Goal: Information Seeking & Learning: Learn about a topic

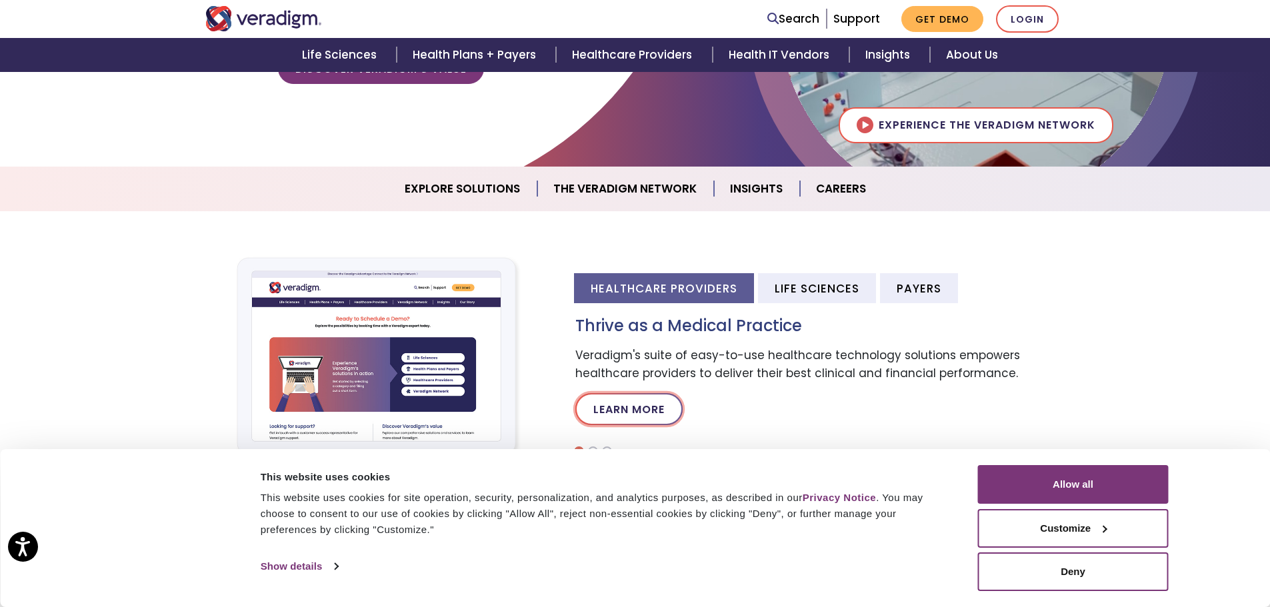
scroll to position [333, 0]
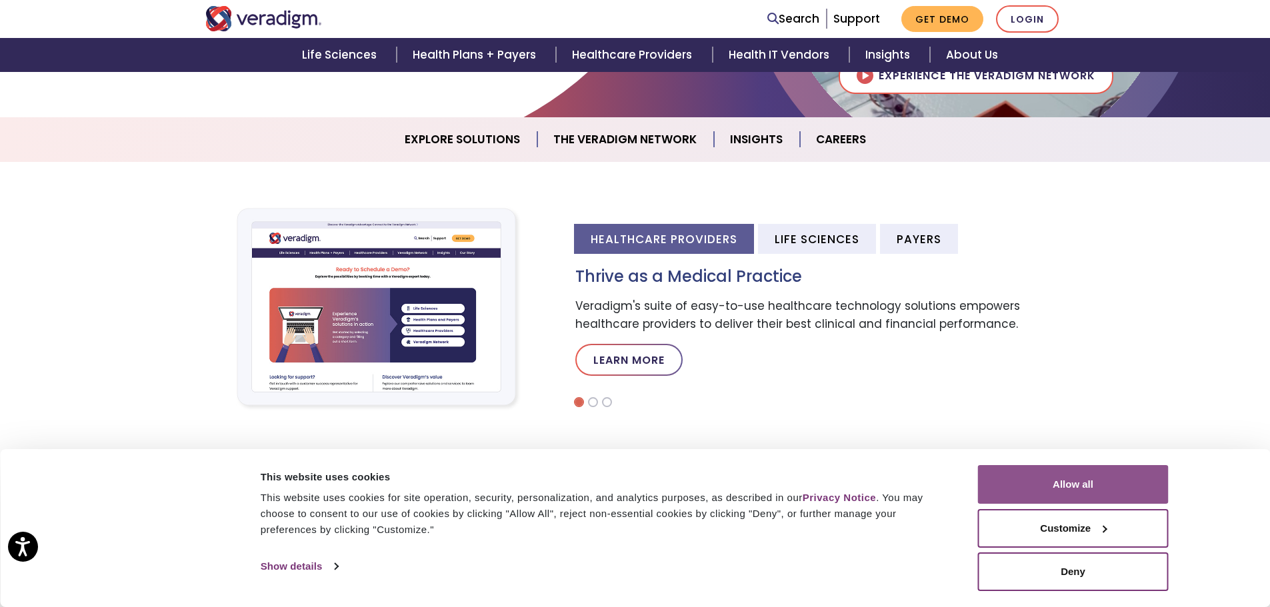
click at [1107, 485] on button "Allow all" at bounding box center [1073, 484] width 191 height 39
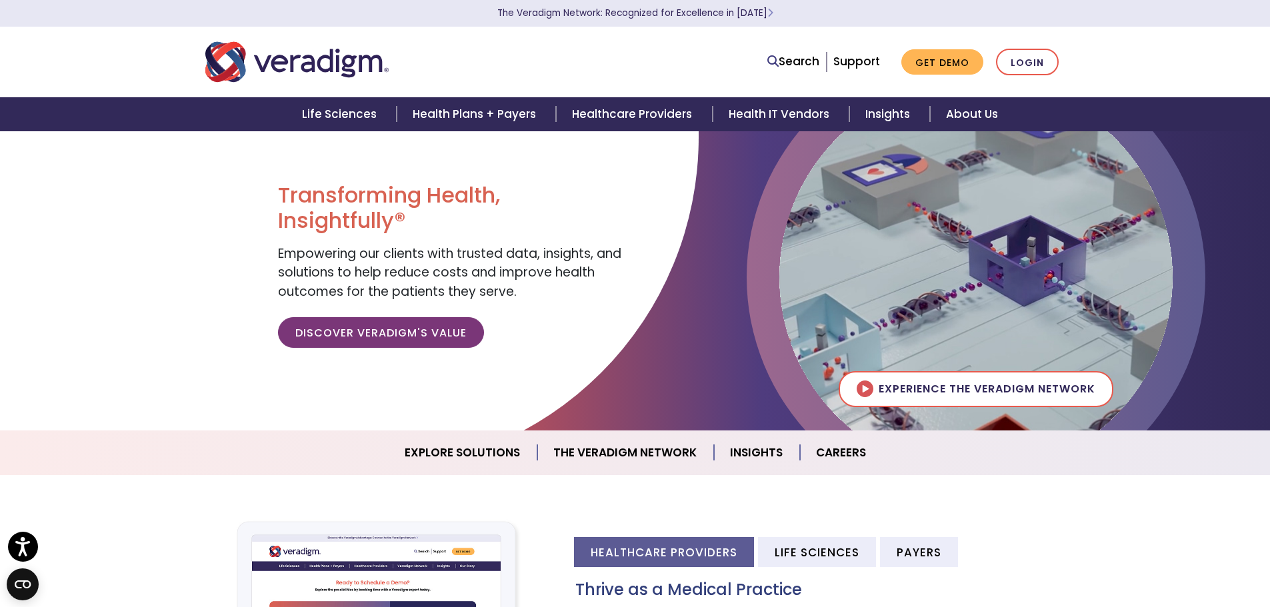
scroll to position [0, 0]
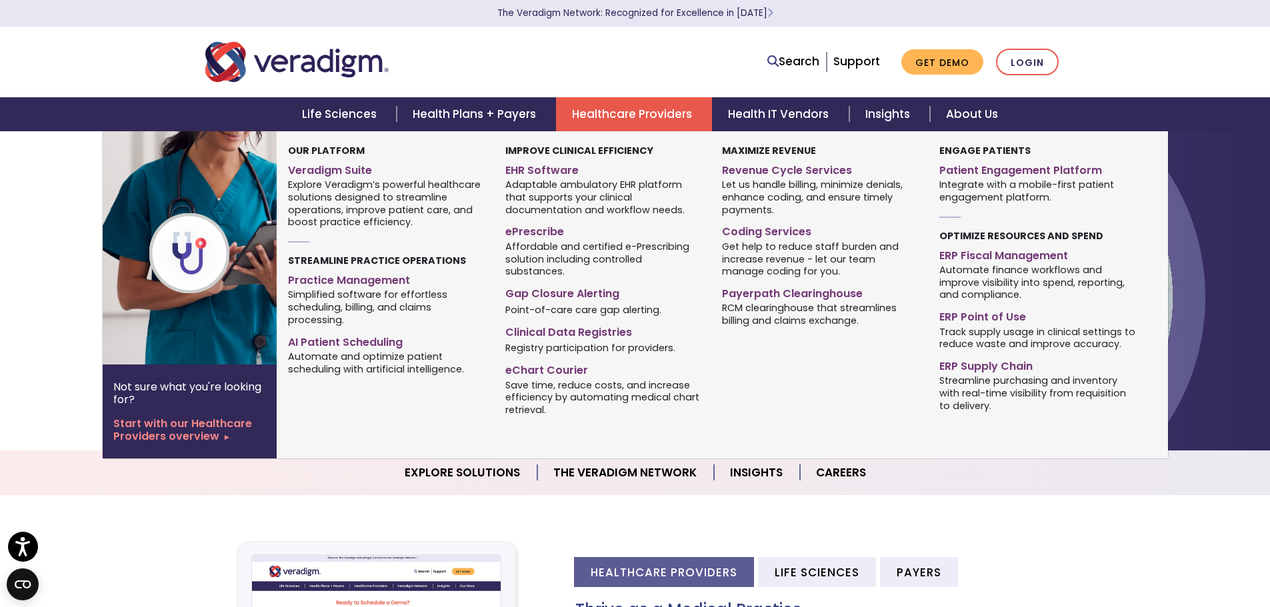
click at [637, 113] on link "Healthcare Providers" at bounding box center [634, 114] width 156 height 34
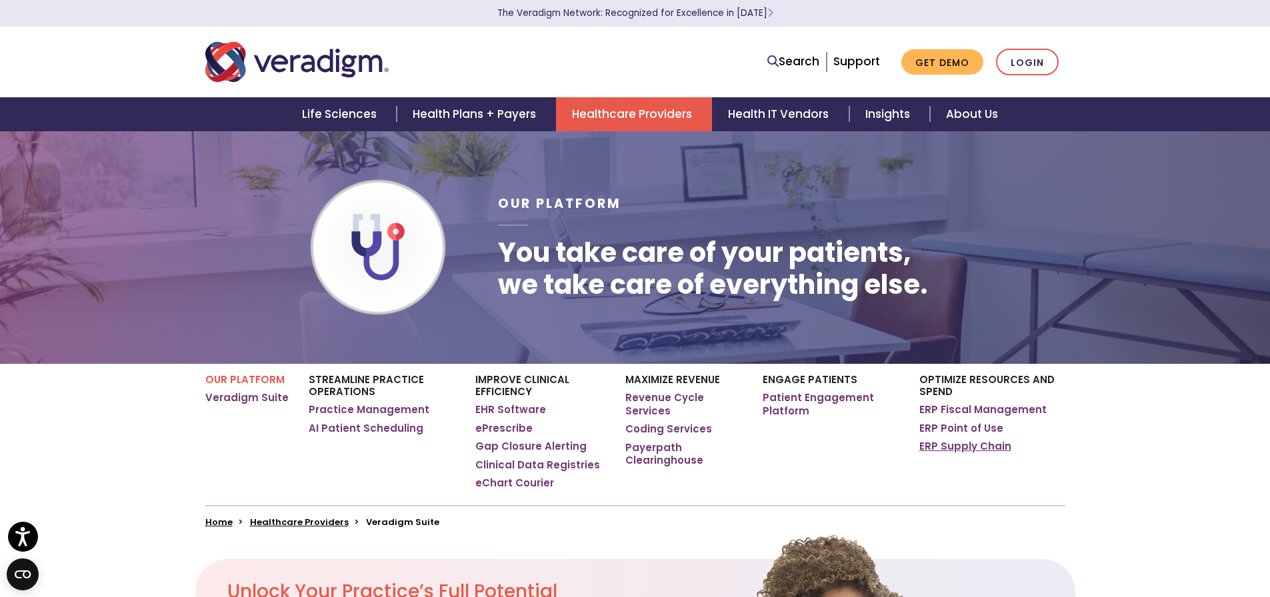
click at [955, 447] on link "ERP Supply Chain" at bounding box center [965, 446] width 92 height 13
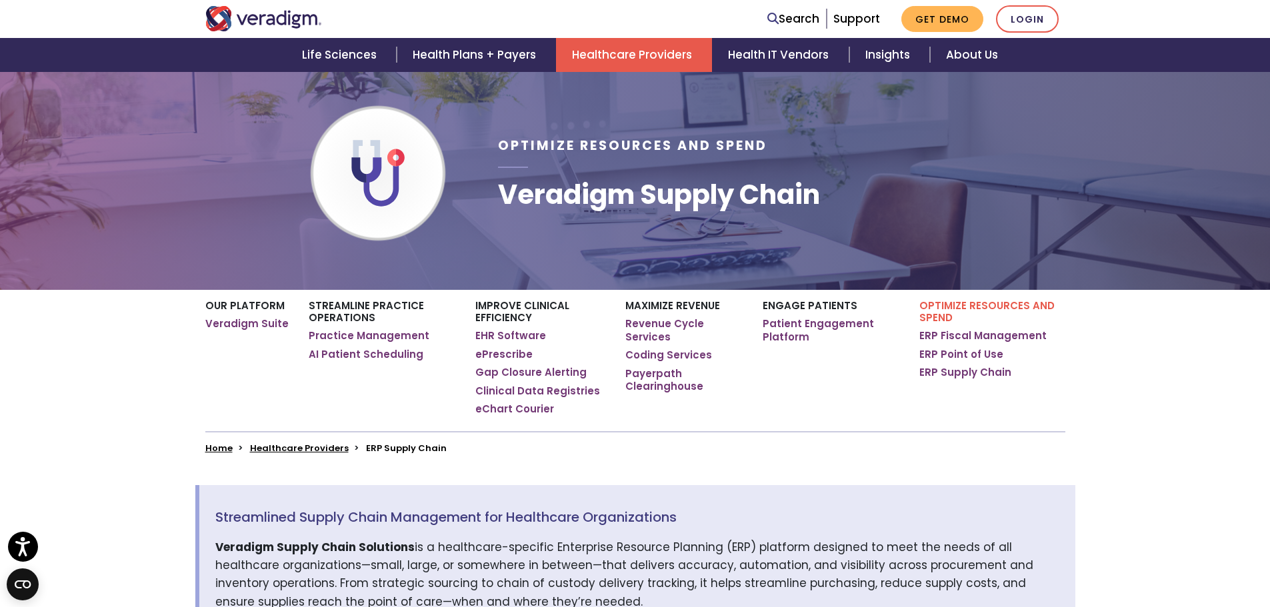
scroll to position [67, 0]
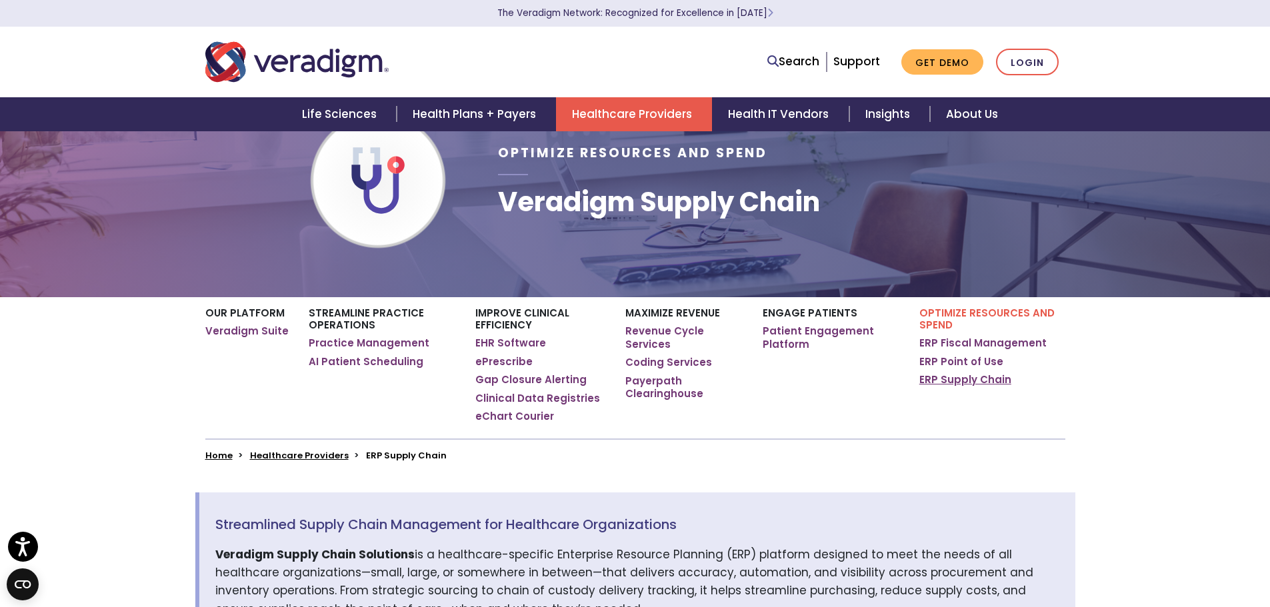
click at [958, 381] on link "ERP Supply Chain" at bounding box center [965, 379] width 92 height 13
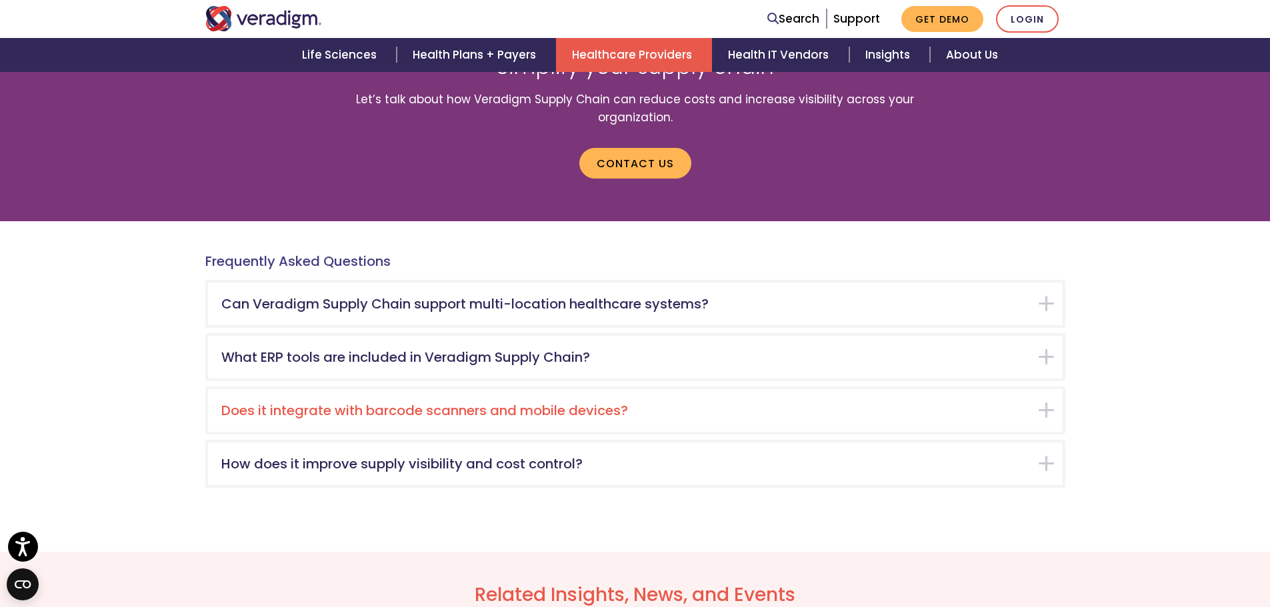
scroll to position [2400, 0]
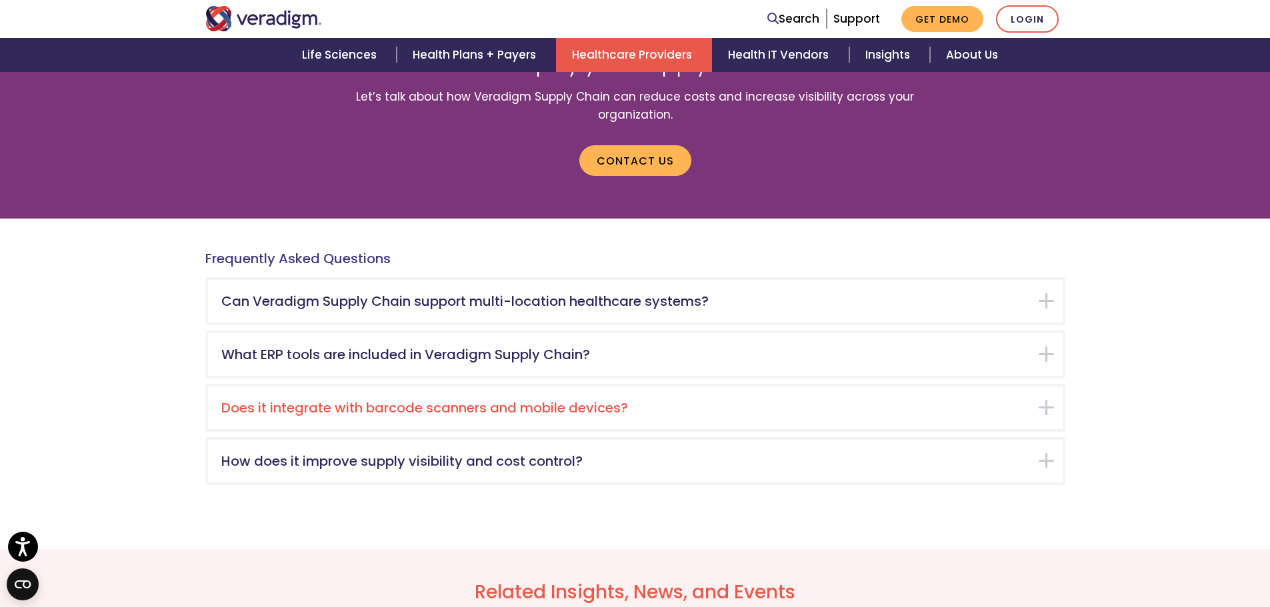
click at [539, 400] on h5 "Does it integrate with barcode scanners and mobile devices?" at bounding box center [625, 408] width 808 height 16
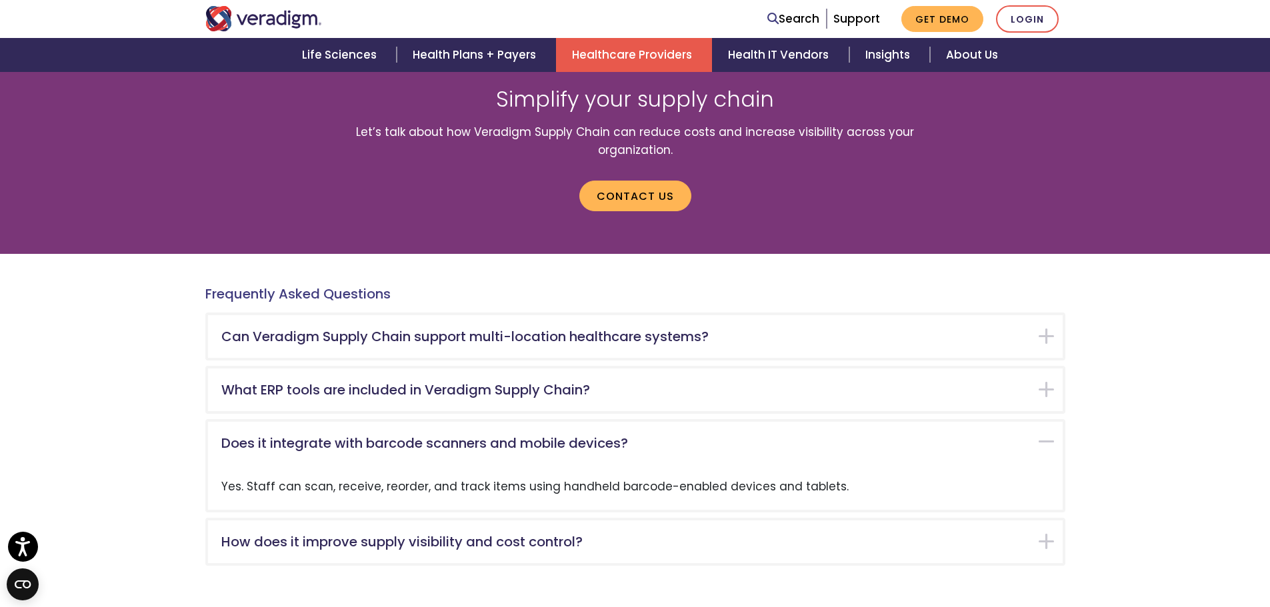
scroll to position [2360, 0]
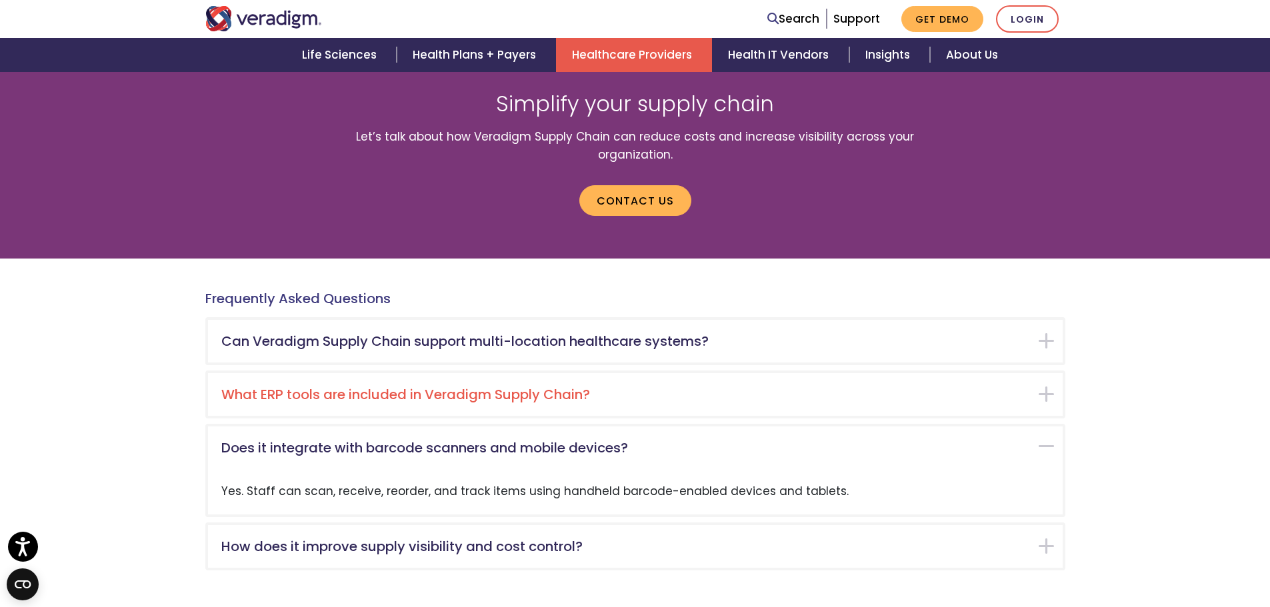
click at [438, 387] on h5 "What ERP tools are included in Veradigm Supply Chain?" at bounding box center [625, 395] width 808 height 16
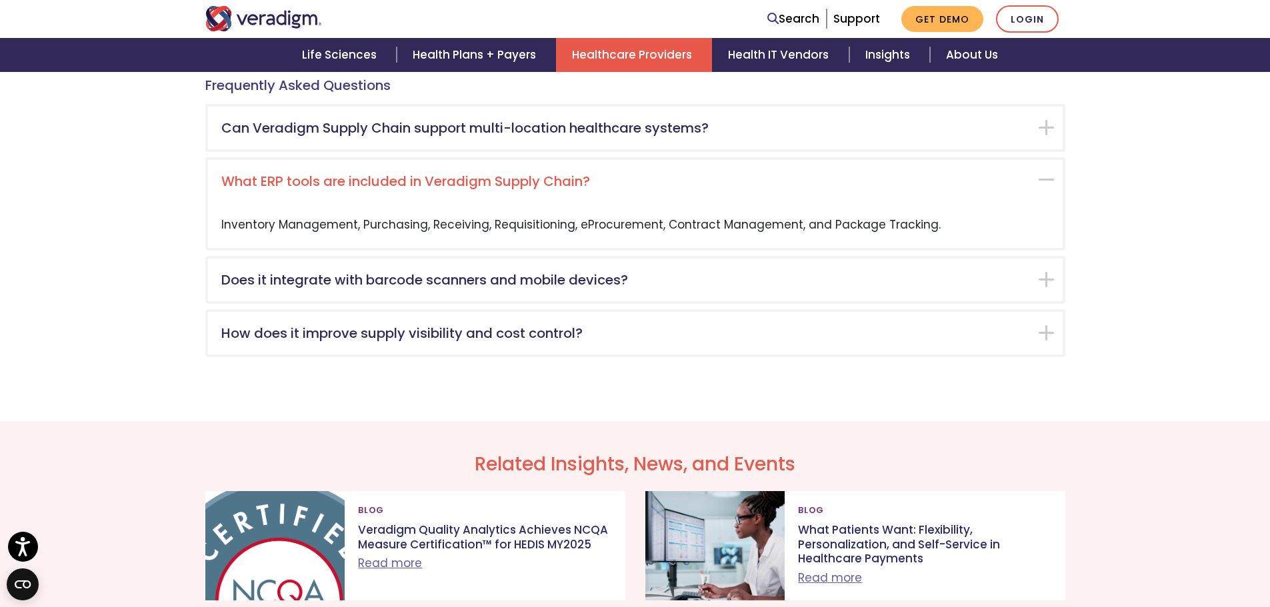
scroll to position [2507, 0]
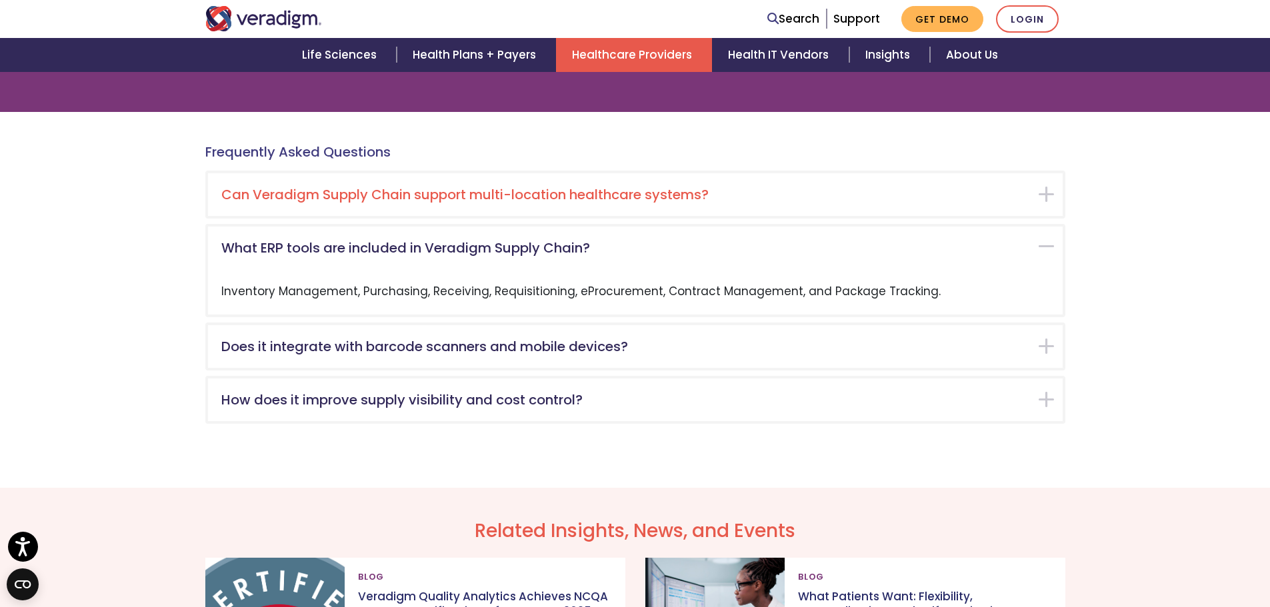
click at [500, 187] on h5 "Can Veradigm Supply Chain support multi-location healthcare systems?" at bounding box center [625, 195] width 808 height 16
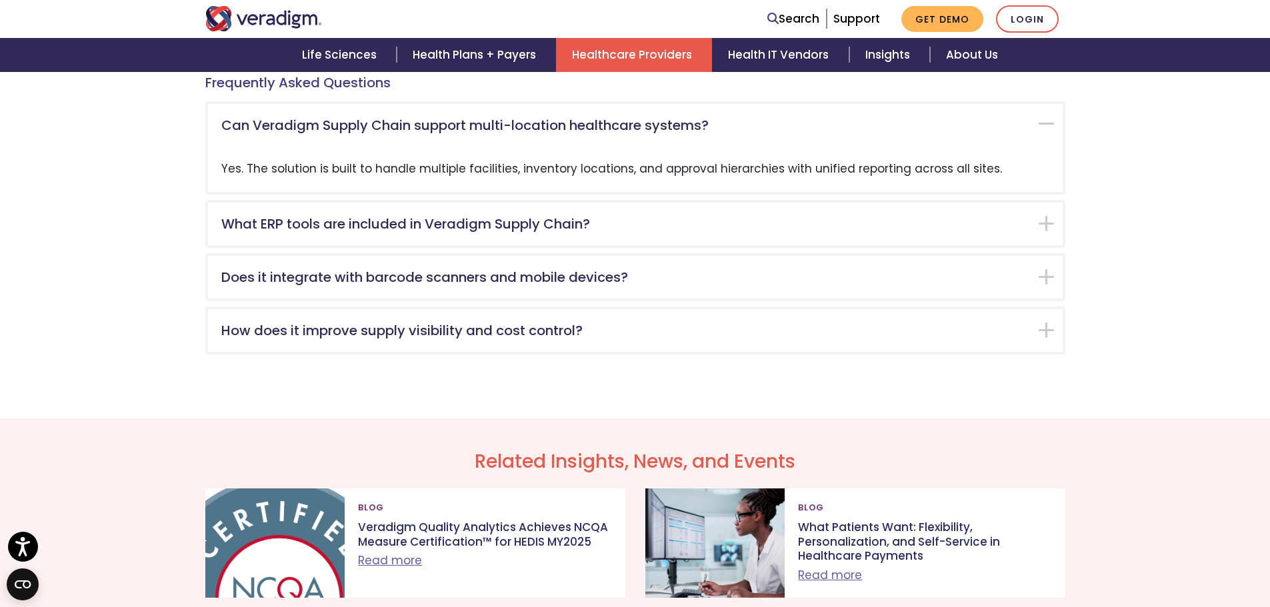
scroll to position [2587, 0]
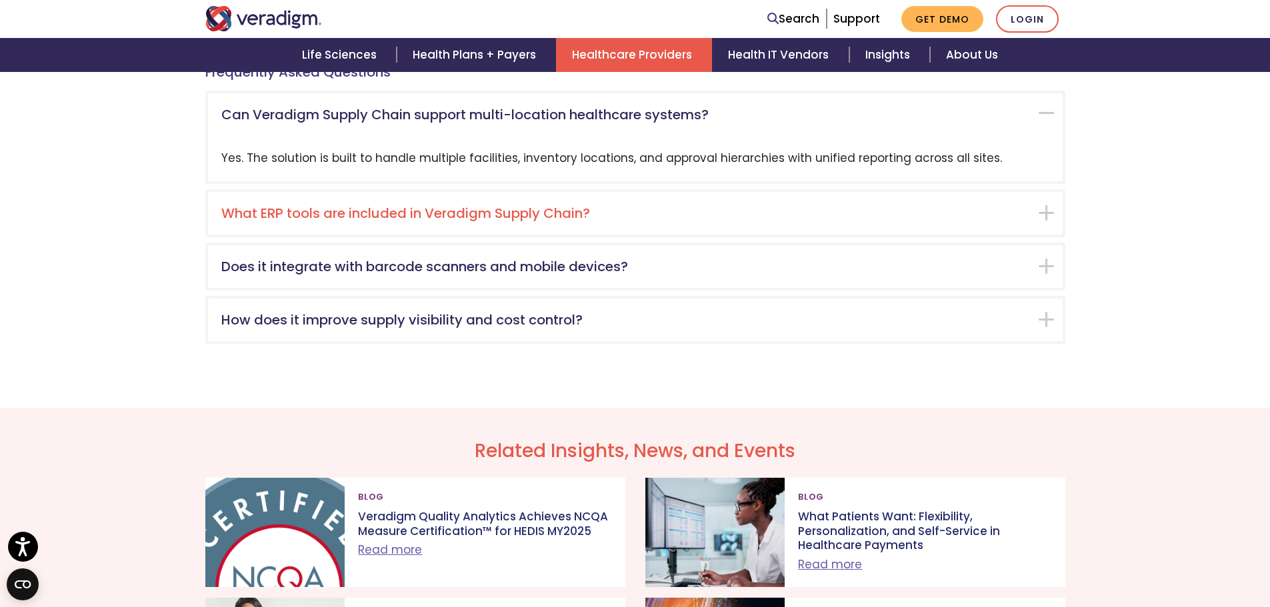
click at [274, 192] on div "What ERP tools are included in Veradigm Supply Chain?" at bounding box center [635, 213] width 855 height 43
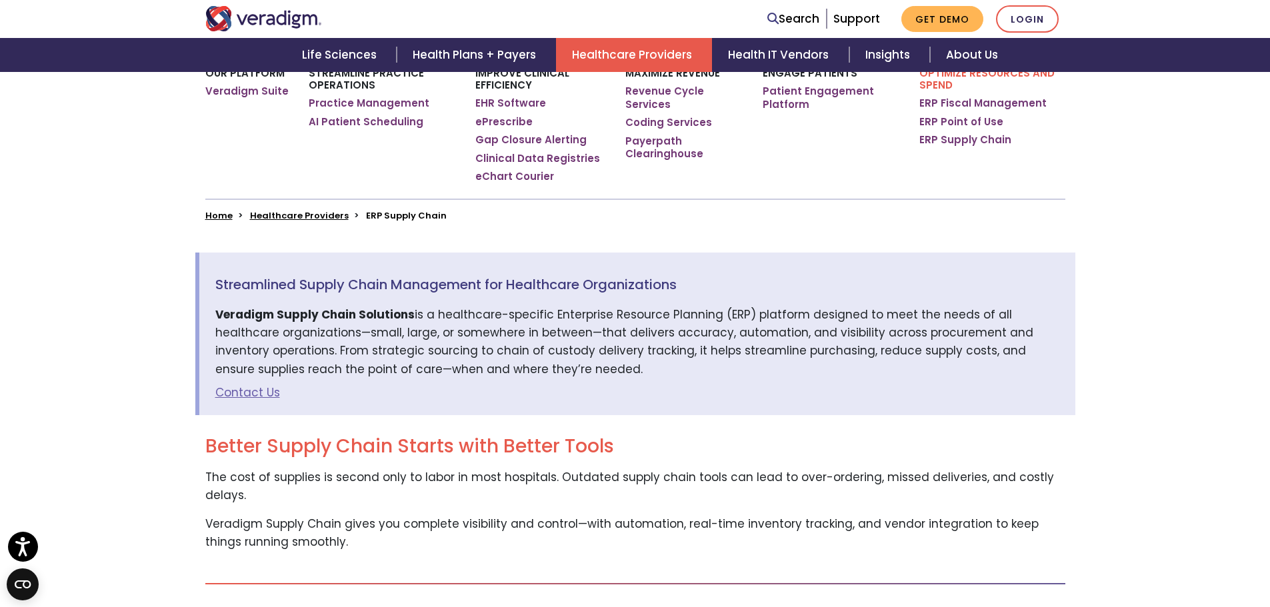
scroll to position [240, 0]
